Goal: Information Seeking & Learning: Understand process/instructions

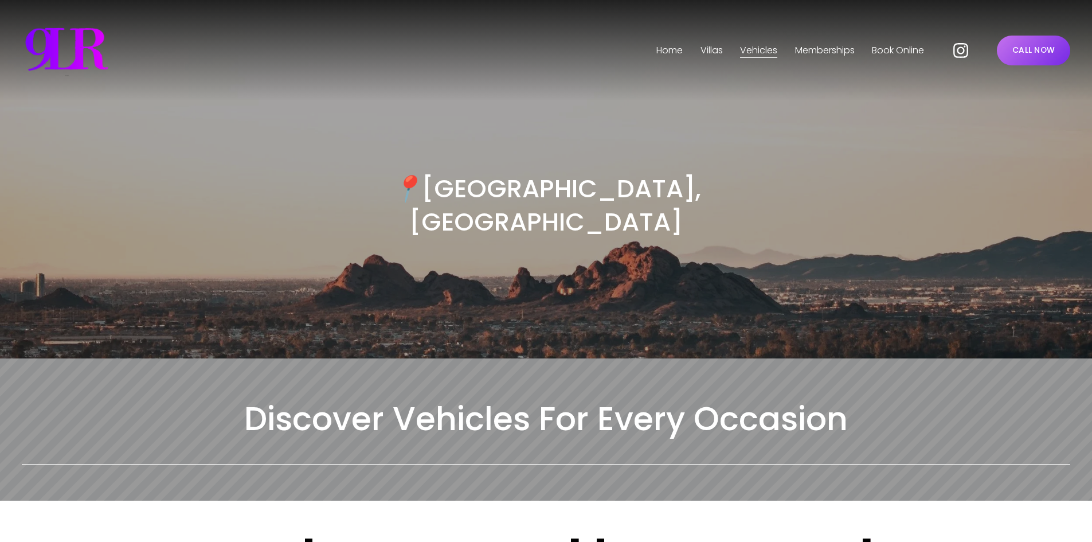
click at [87, 54] on img at bounding box center [66, 50] width 89 height 57
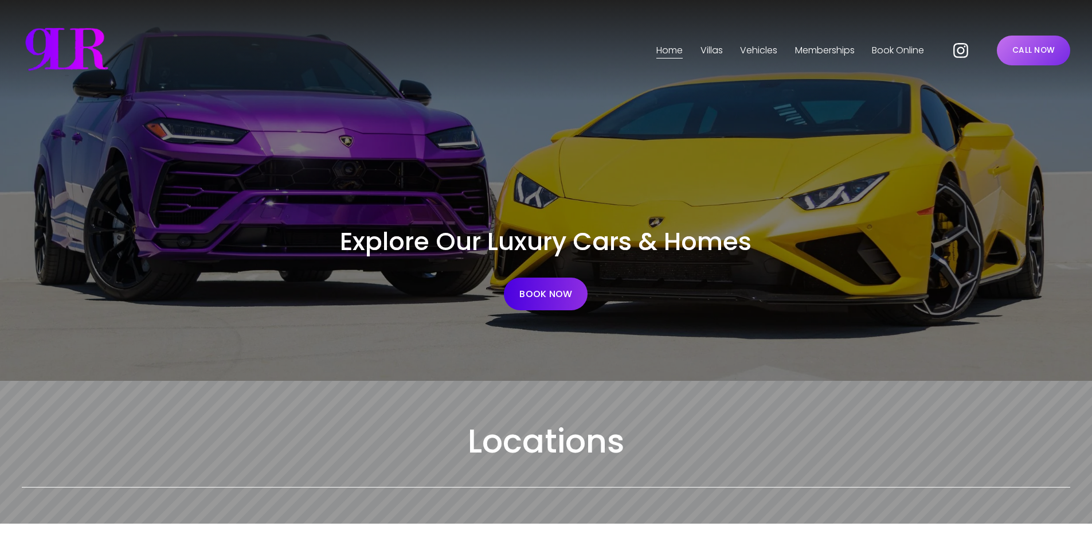
click at [0, 0] on span "Phoenix" at bounding box center [0, 0] width 0 height 0
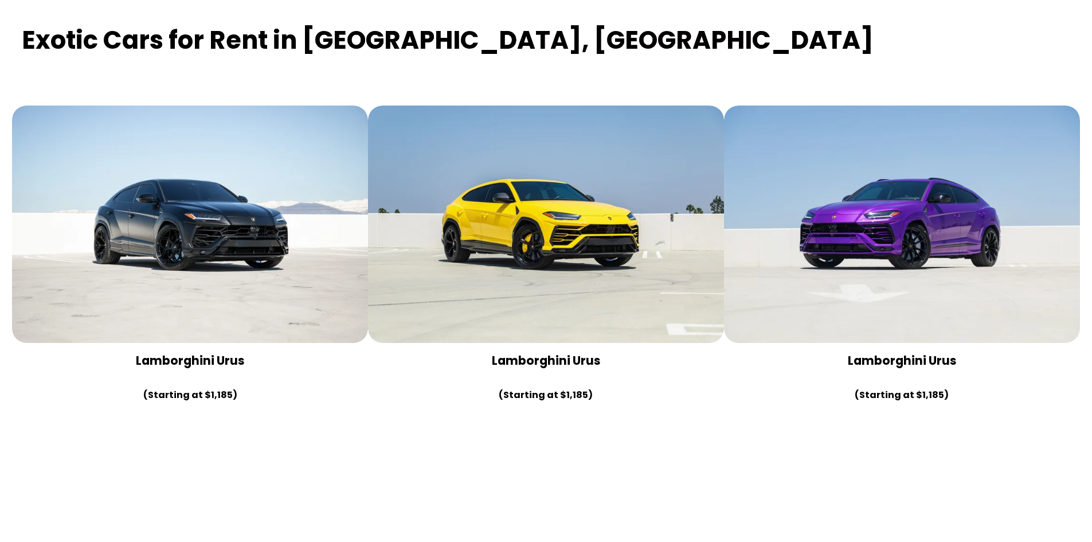
scroll to position [516, 0]
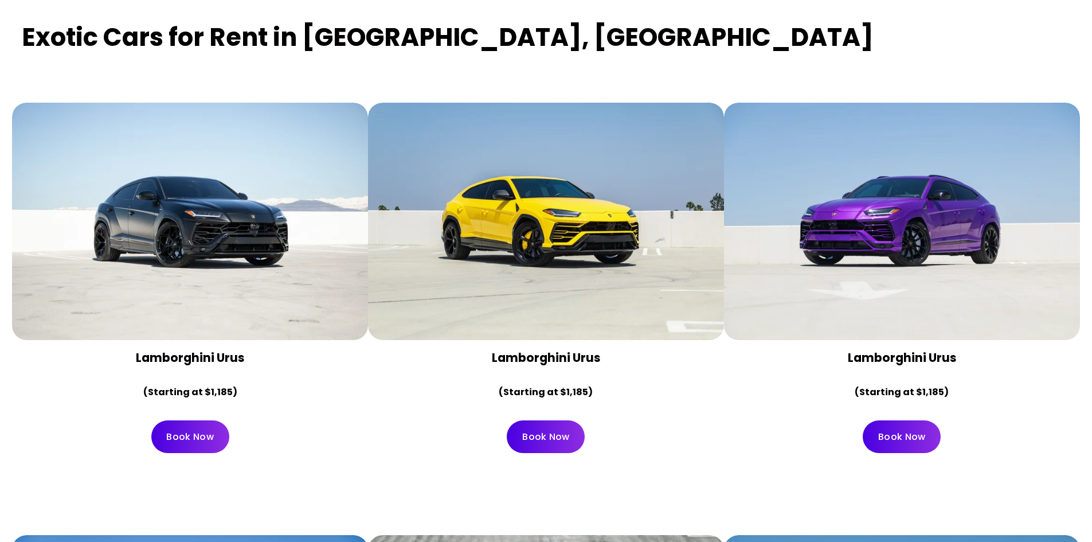
click at [313, 248] on div at bounding box center [190, 221] width 356 height 237
click at [194, 420] on link "Book Now" at bounding box center [190, 436] width 78 height 33
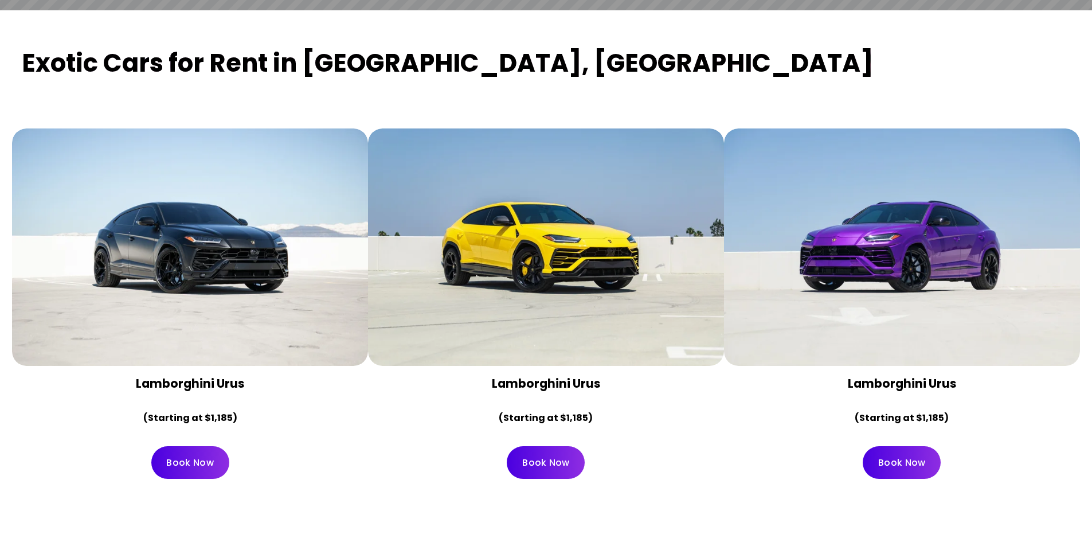
scroll to position [477, 0]
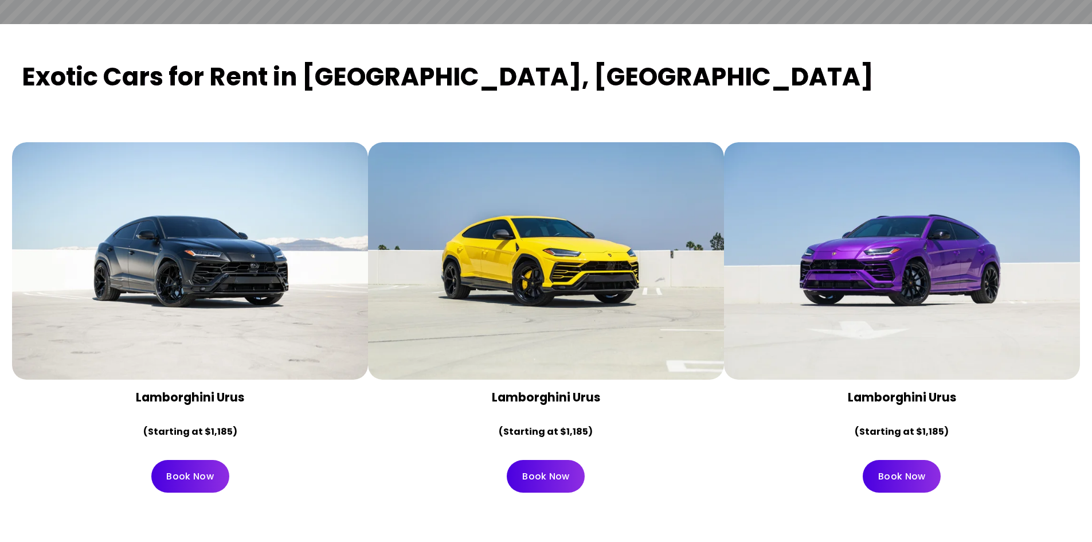
drag, startPoint x: 1020, startPoint y: 478, endPoint x: 10, endPoint y: 83, distance: 1085.0
copy article "Lamborghini Urus (Starting at $1,185) Book Now Lamborghini Urus (Starting at $1…"
click at [488, 65] on div "Exotic Cars for Rent in Phoenix, AZ" at bounding box center [546, 81] width 1068 height 43
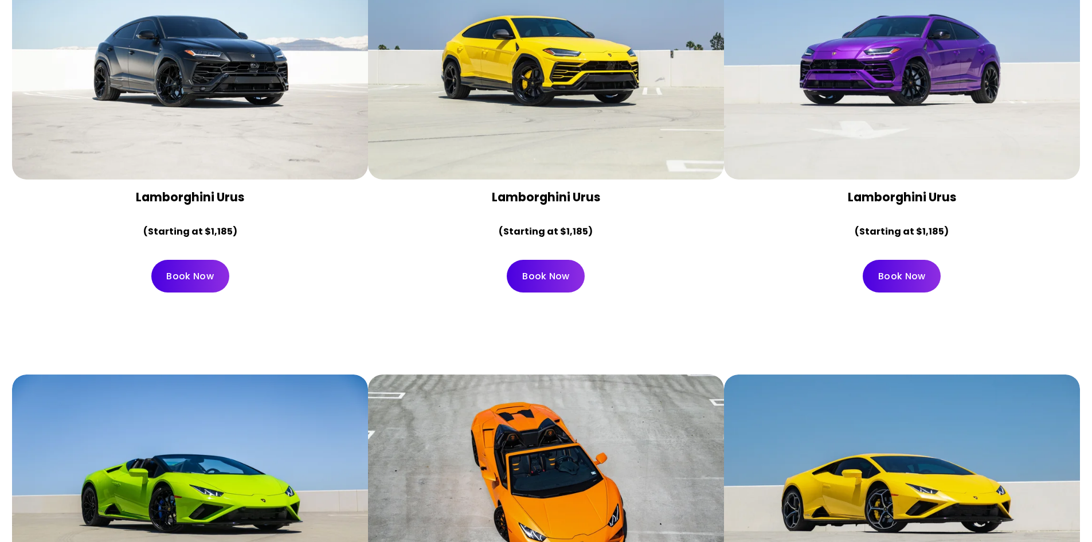
scroll to position [649, 0]
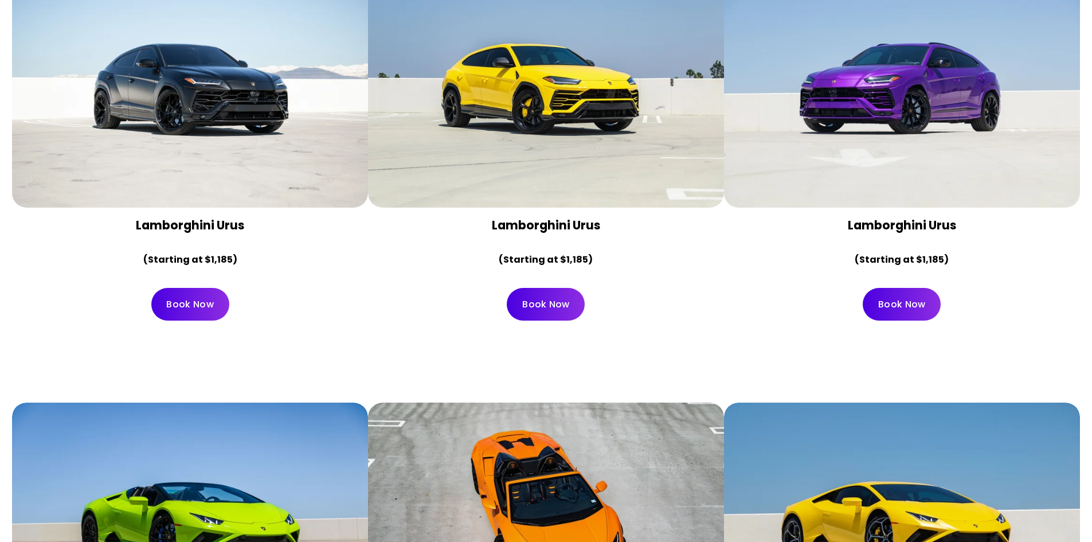
click at [185, 288] on link "Book Now" at bounding box center [190, 304] width 78 height 33
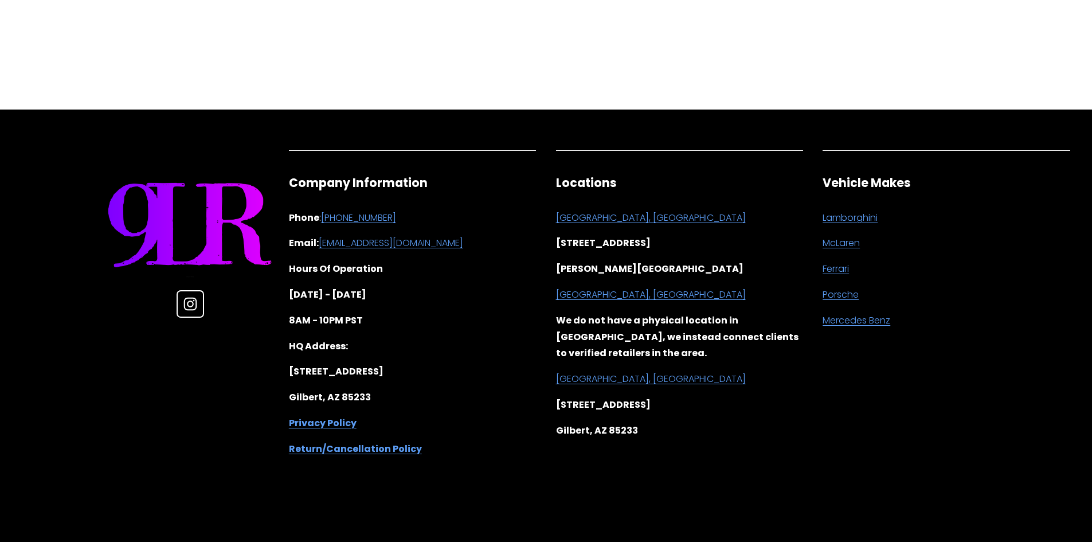
scroll to position [901, 0]
drag, startPoint x: 428, startPoint y: 371, endPoint x: 288, endPoint y: 367, distance: 139.4
click at [289, 367] on p "[STREET_ADDRESS]" at bounding box center [413, 372] width 248 height 17
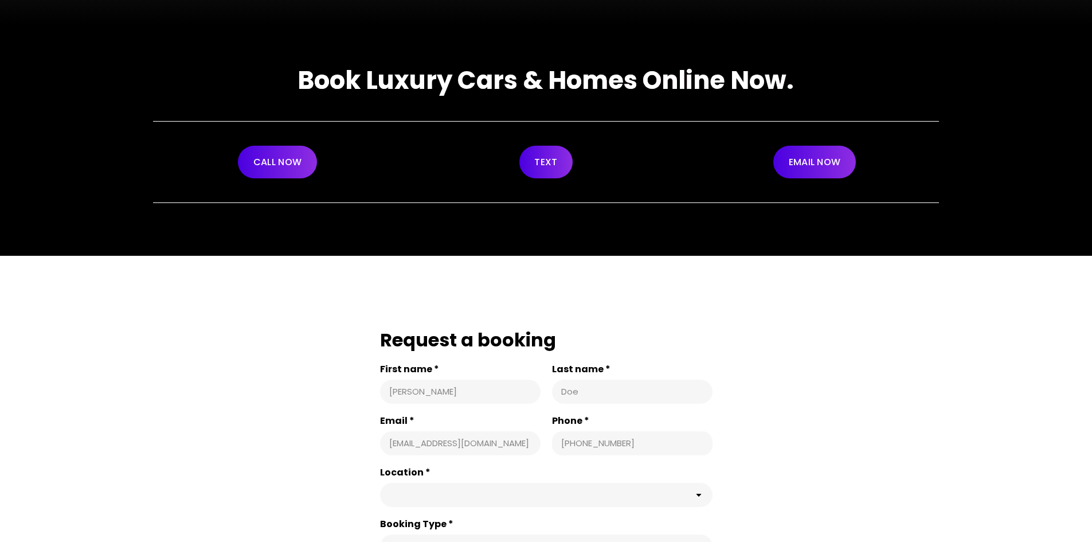
scroll to position [0, 0]
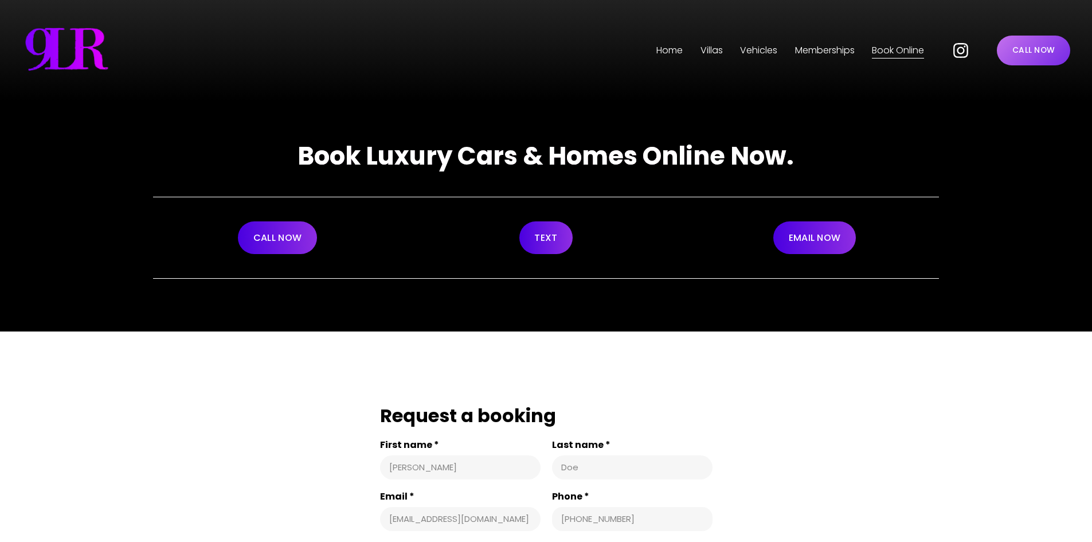
click at [0, 0] on span "Phoenix" at bounding box center [0, 0] width 0 height 0
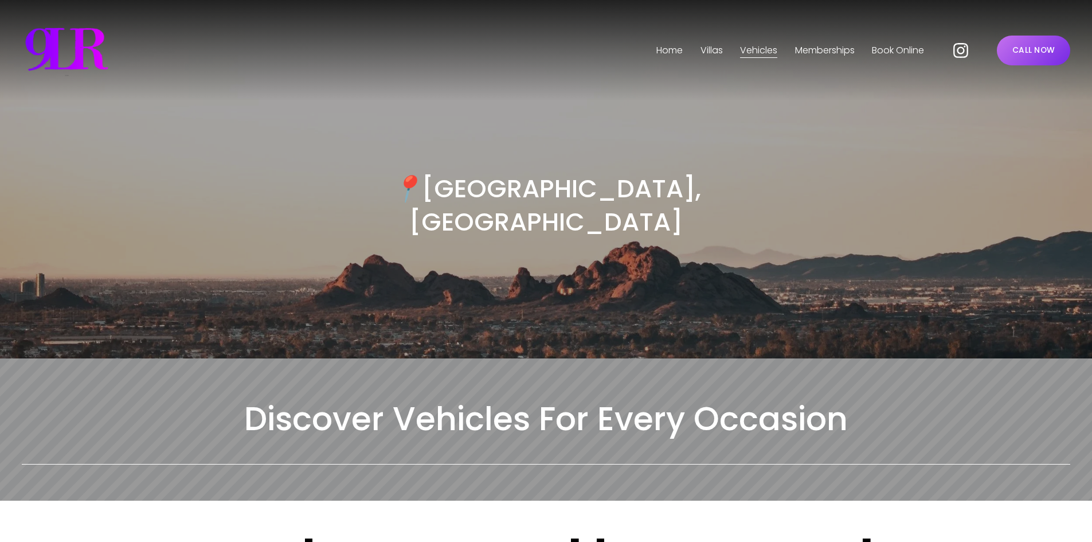
click at [666, 53] on link "Home" at bounding box center [670, 50] width 26 height 18
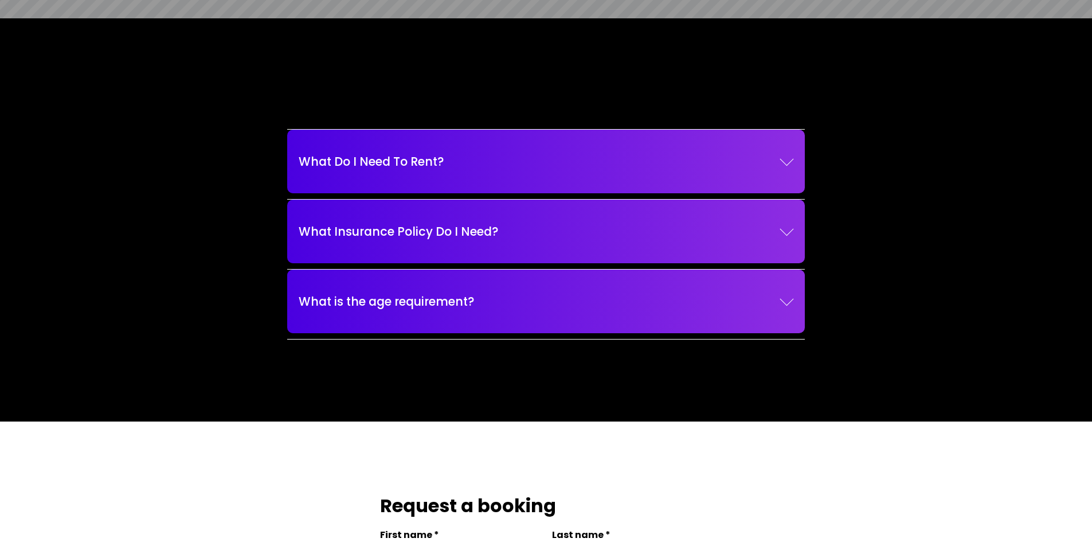
scroll to position [1805, 0]
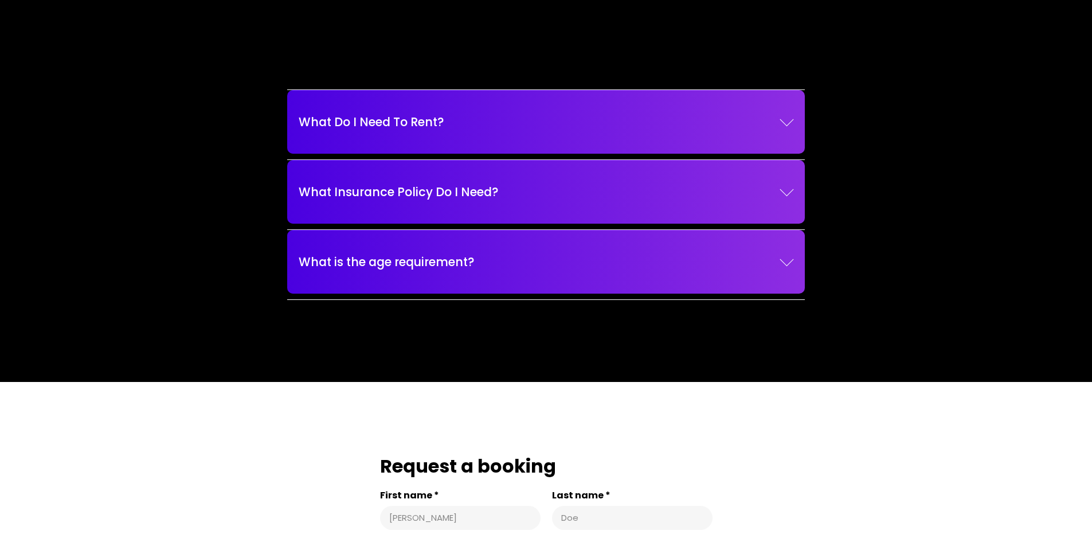
click at [767, 128] on button "What Do I Need To Rent?" at bounding box center [546, 122] width 495 height 52
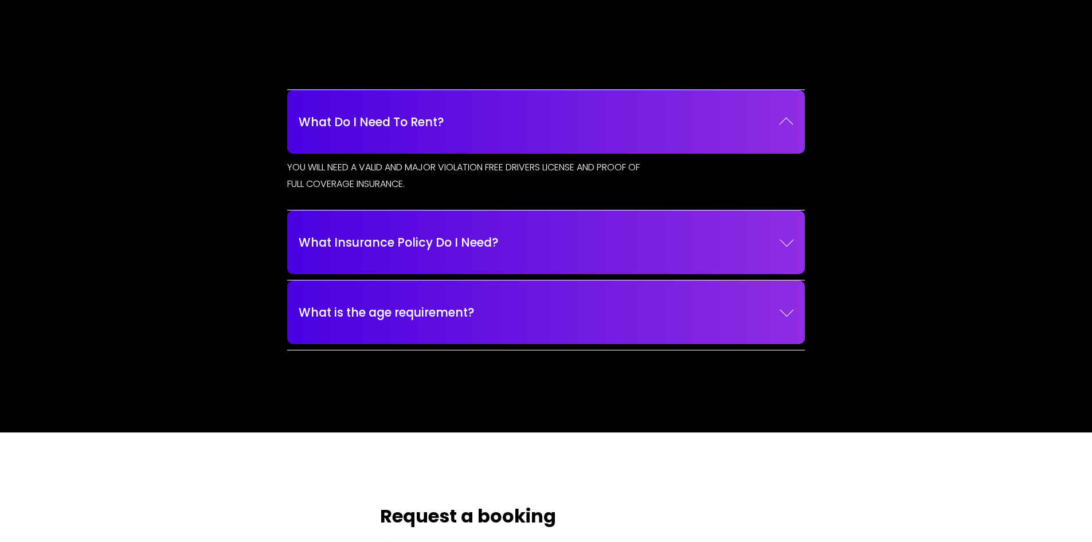
click at [413, 237] on span "What Insurance Policy Do I Need?" at bounding box center [539, 242] width 481 height 18
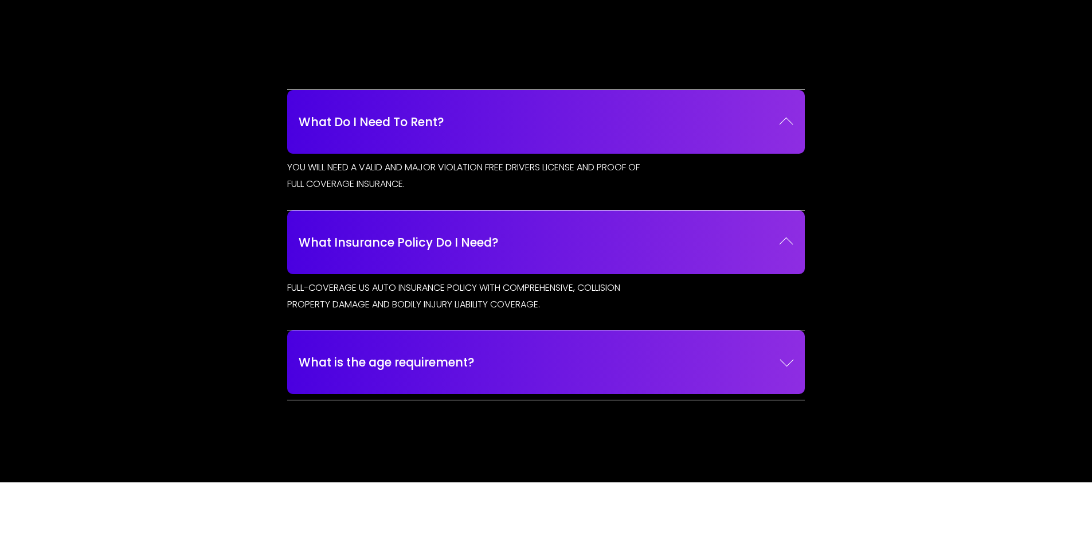
click at [466, 295] on p "FULL-COVERAGE US AUTO INSURANCE POLICY WITH COMPREHENSIVE, COLLISION PROPERTY D…" at bounding box center [468, 296] width 362 height 33
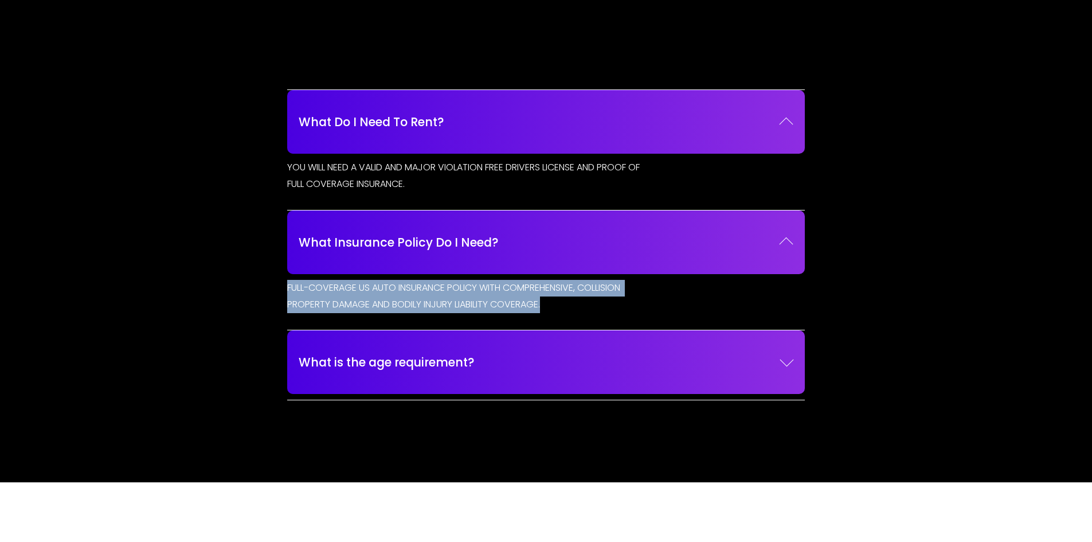
drag, startPoint x: 556, startPoint y: 299, endPoint x: 282, endPoint y: 278, distance: 274.9
click at [282, 278] on div "What Do I Need To Rent? YOU WILL NEED A VALID AND MAJOR VIOLATION FREE DRIVERS …" at bounding box center [546, 245] width 537 height 330
copy p "FULL-COVERAGE US AUTO INSURANCE POLICY WITH COMPREHENSIVE, COLLISION PROPERTY D…"
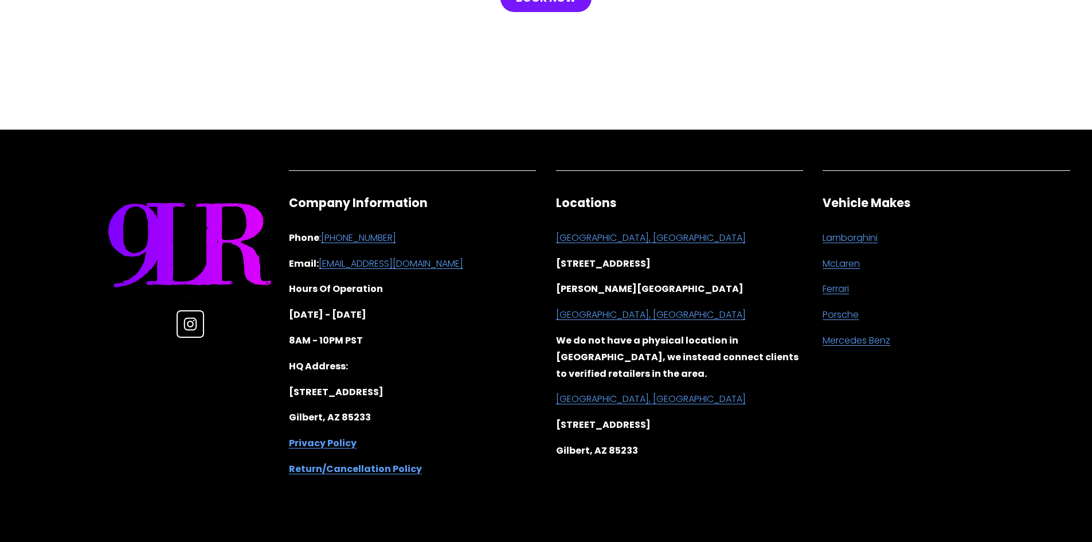
scroll to position [2853, 0]
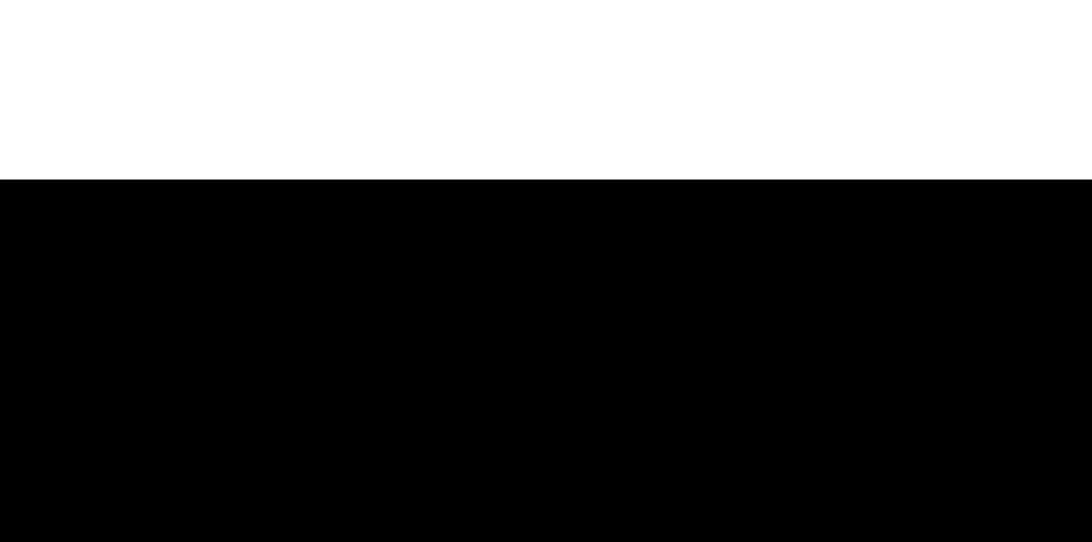
scroll to position [7428, 0]
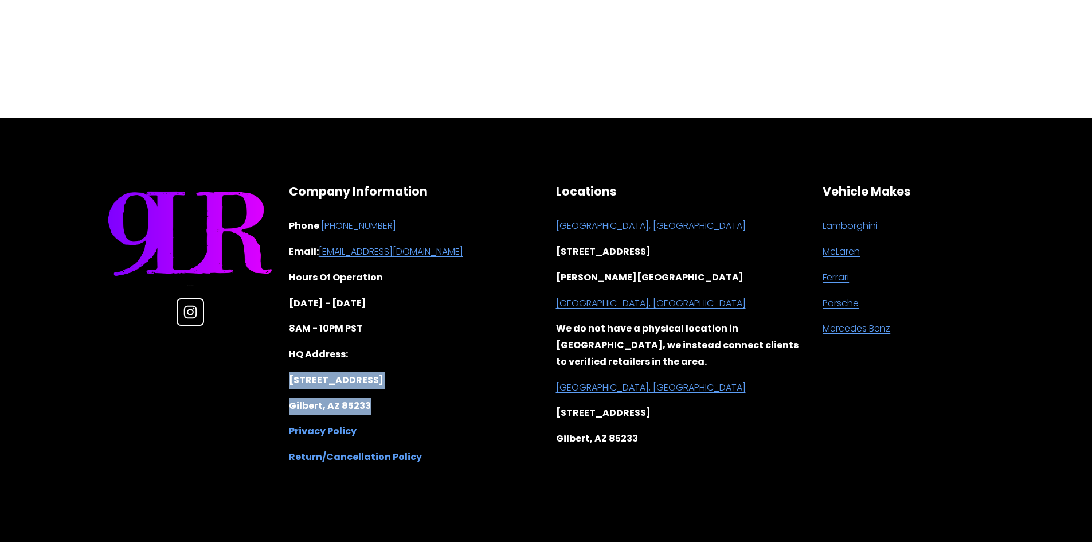
drag, startPoint x: 386, startPoint y: 396, endPoint x: 286, endPoint y: 370, distance: 102.9
click at [286, 370] on div "Company Information Phone : +1 (480)915-4326 Email: support@999luxuryrentals.co…" at bounding box center [412, 325] width 267 height 302
copy div "734 N Golden Key St, Unit E2 Gilbert, AZ 85233"
